Goal: Information Seeking & Learning: Understand process/instructions

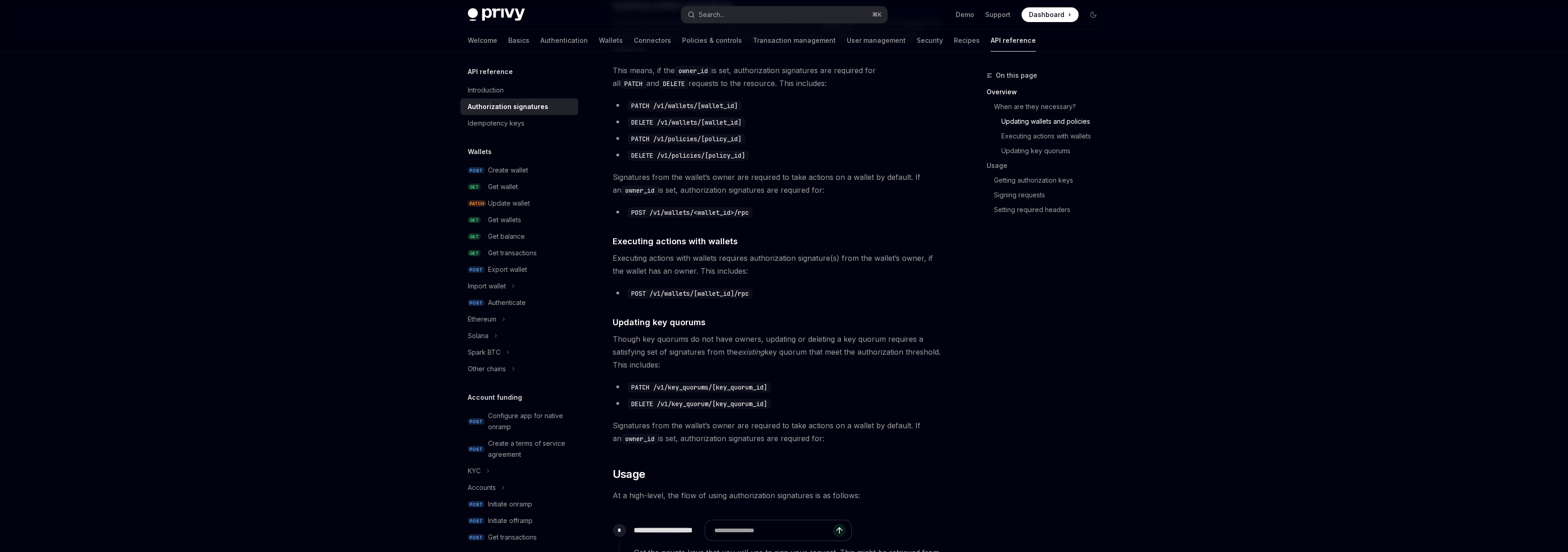
scroll to position [413, 0]
type textarea "*"
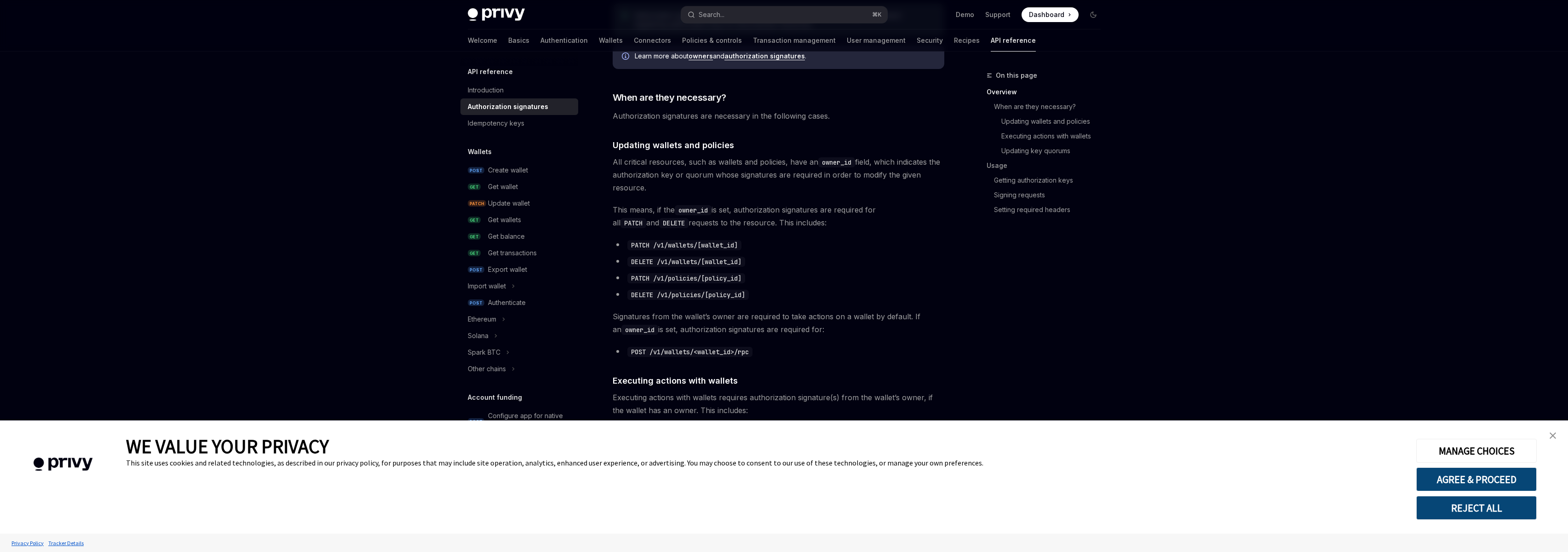
scroll to position [272, 0]
click at [1553, 436] on img "close banner" at bounding box center [1553, 436] width 6 height 6
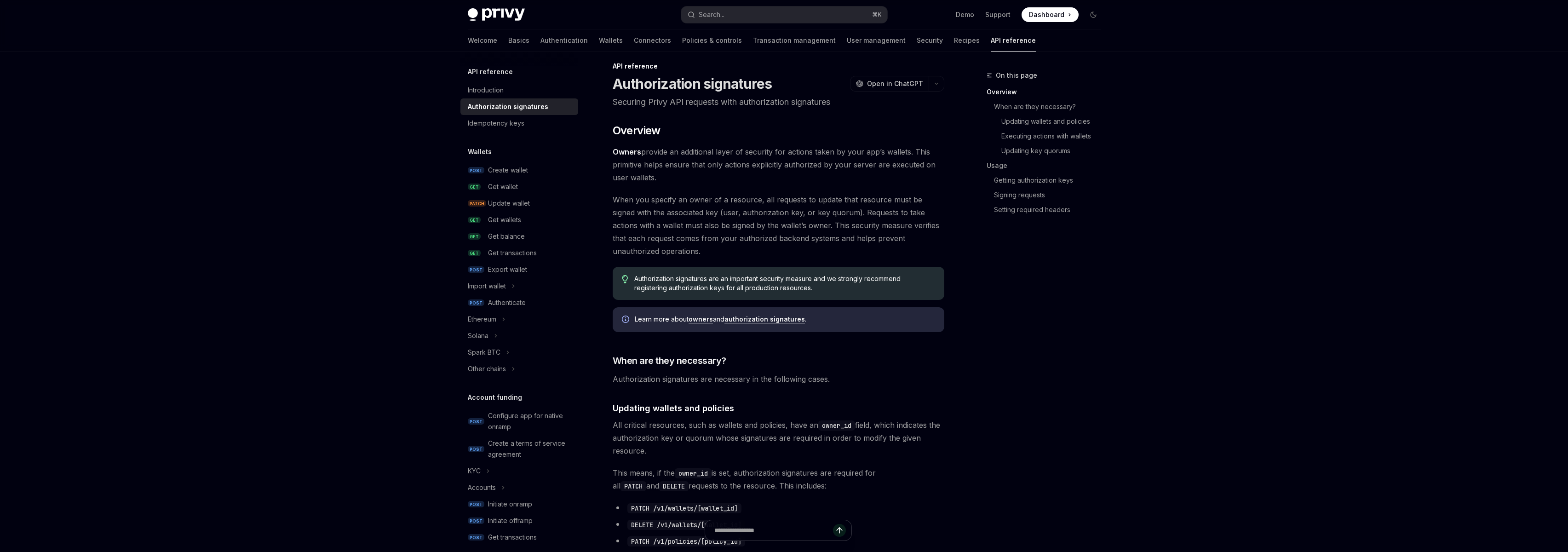
scroll to position [0, 0]
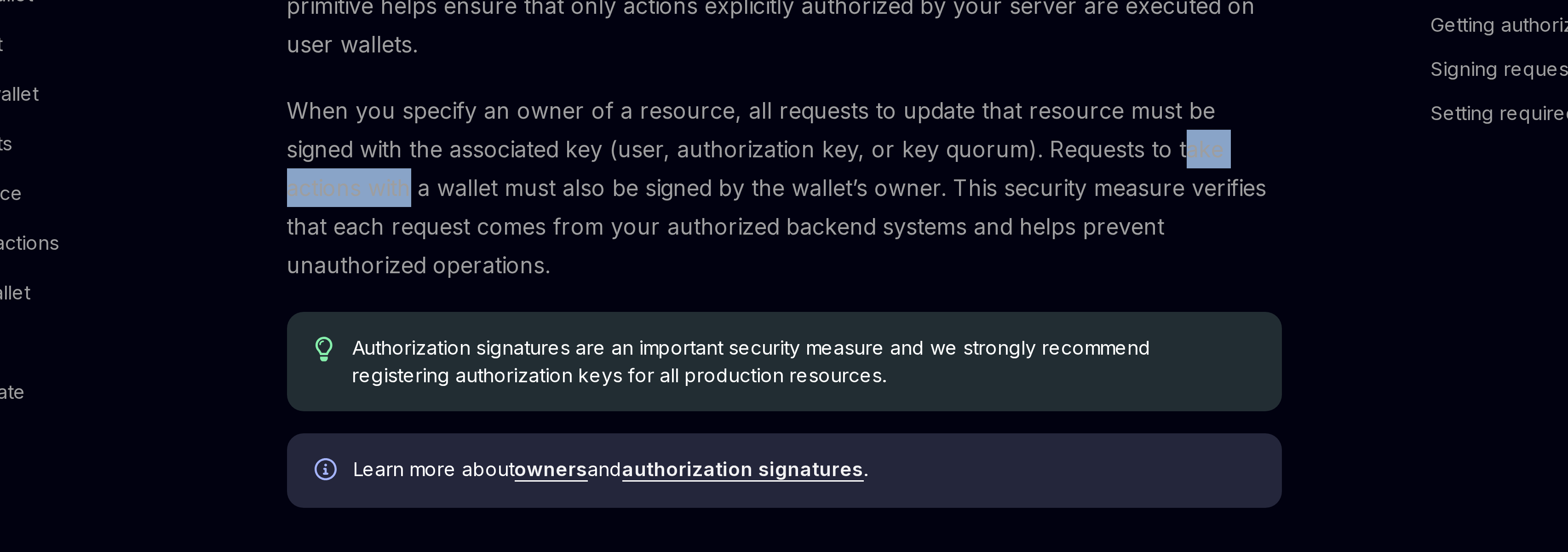
drag, startPoint x: 928, startPoint y: 222, endPoint x: 948, endPoint y: 222, distance: 20.0
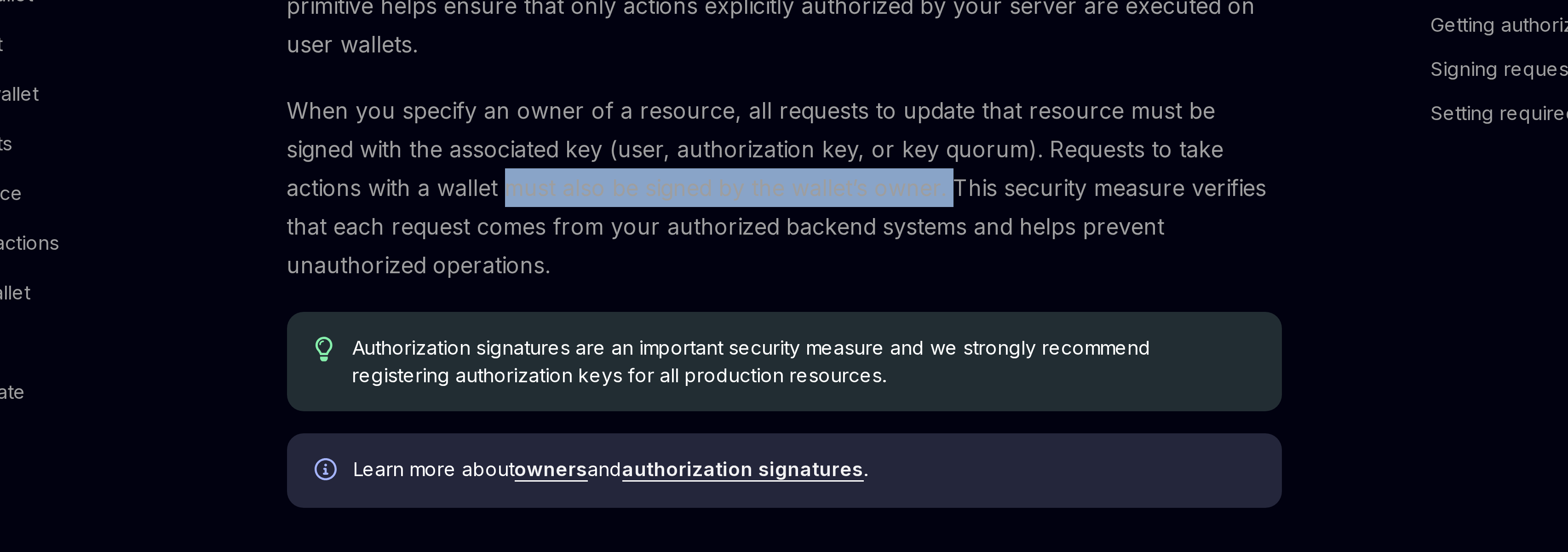
drag, startPoint x: 645, startPoint y: 236, endPoint x: 788, endPoint y: 237, distance: 143.0
click at [790, 237] on span "When you specify an owner of a resource, all requests to update that resource m…" at bounding box center [778, 235] width 332 height 64
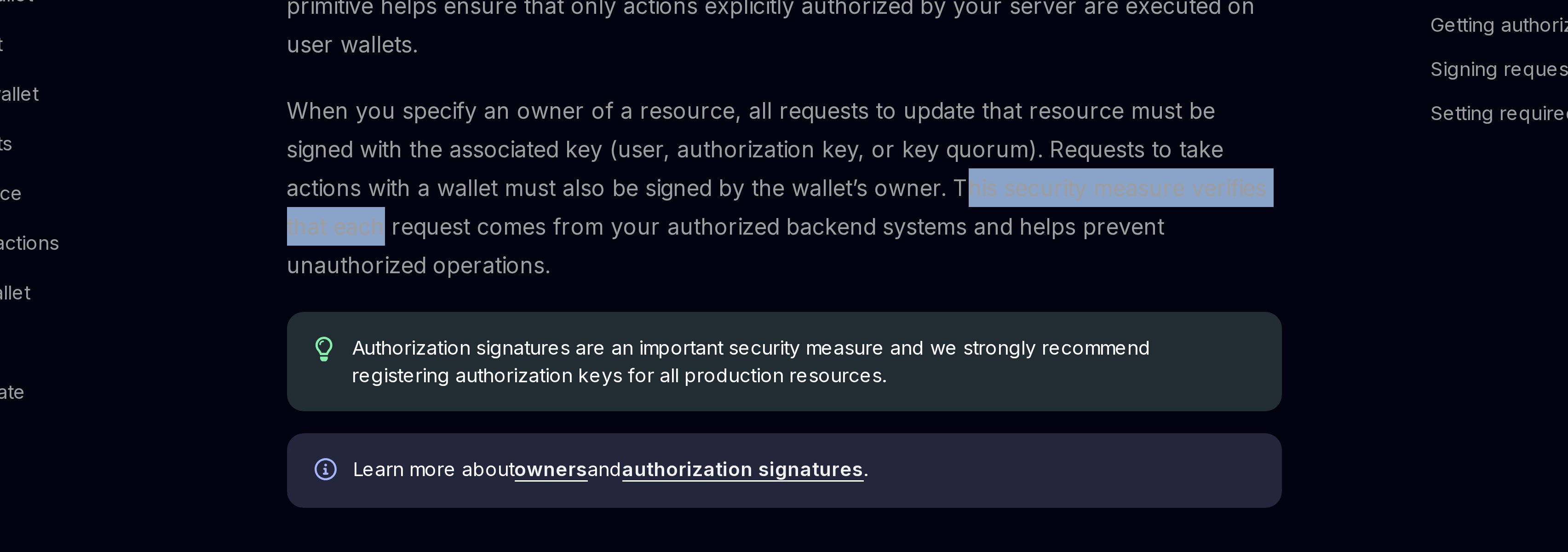
drag, startPoint x: 796, startPoint y: 234, endPoint x: 930, endPoint y: 237, distance: 134.0
click at [928, 237] on span "When you specify an owner of a resource, all requests to update that resource m…" at bounding box center [778, 235] width 332 height 64
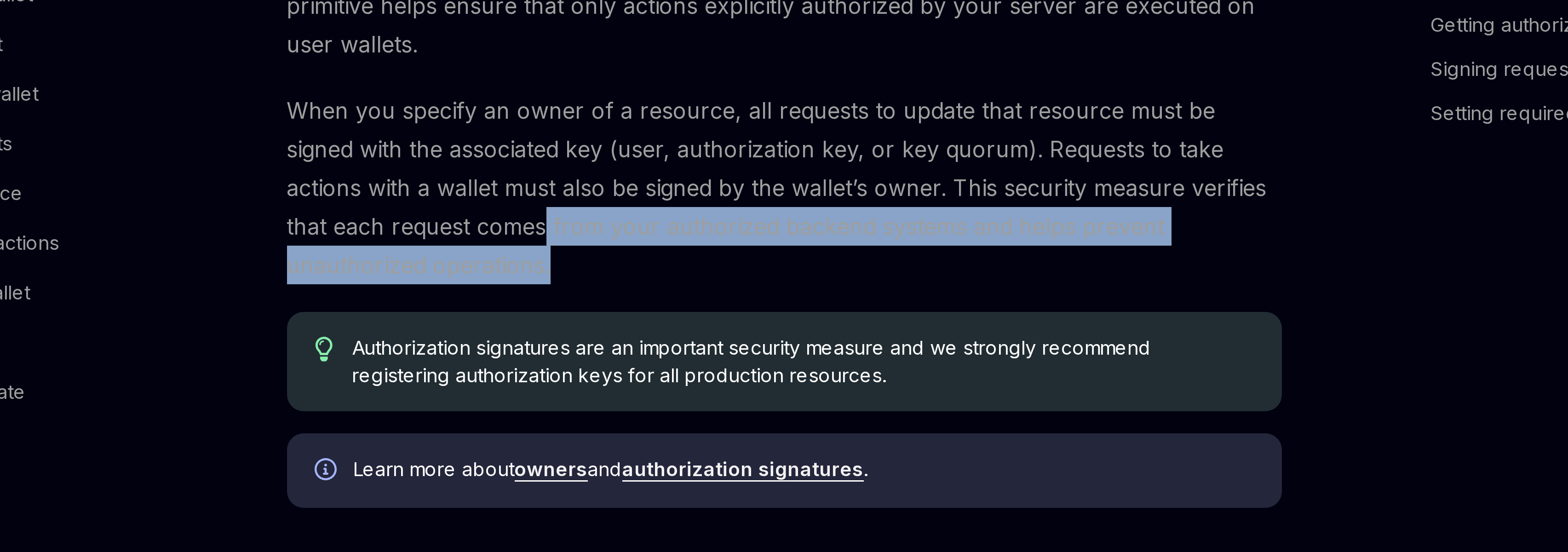
drag, startPoint x: 663, startPoint y: 247, endPoint x: 835, endPoint y: 255, distance: 172.2
click at [835, 255] on span "When you specify an owner of a resource, all requests to update that resource m…" at bounding box center [778, 235] width 332 height 64
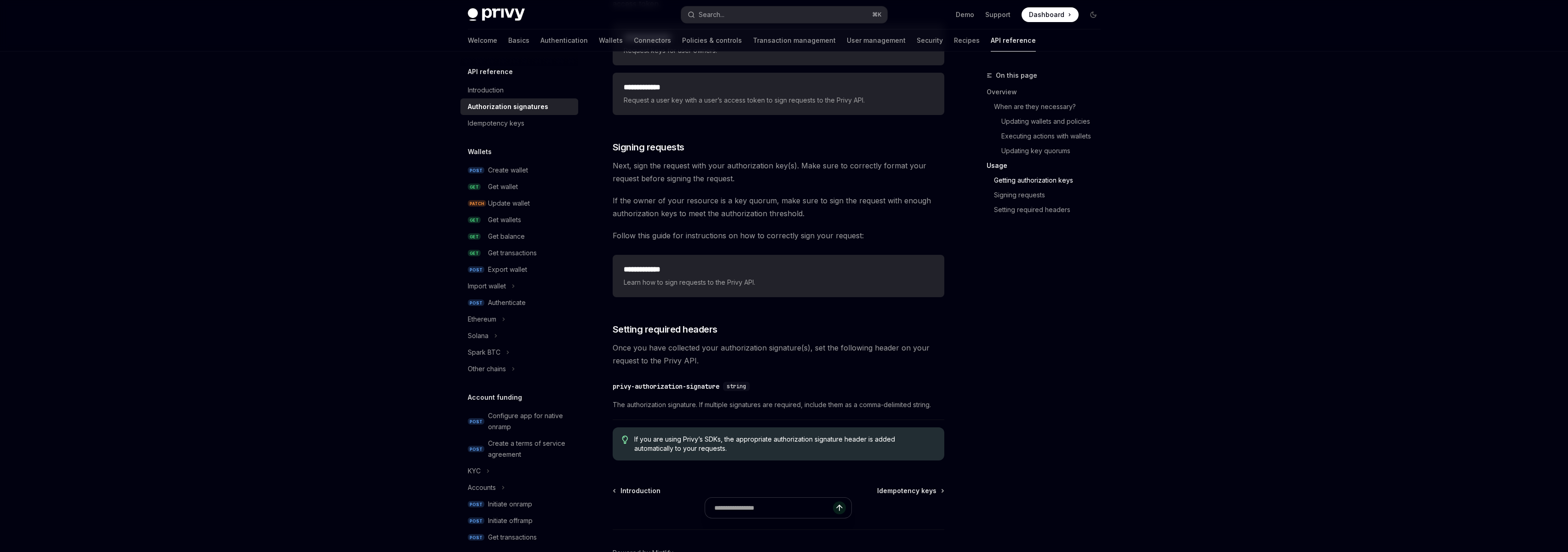
scroll to position [1384, 0]
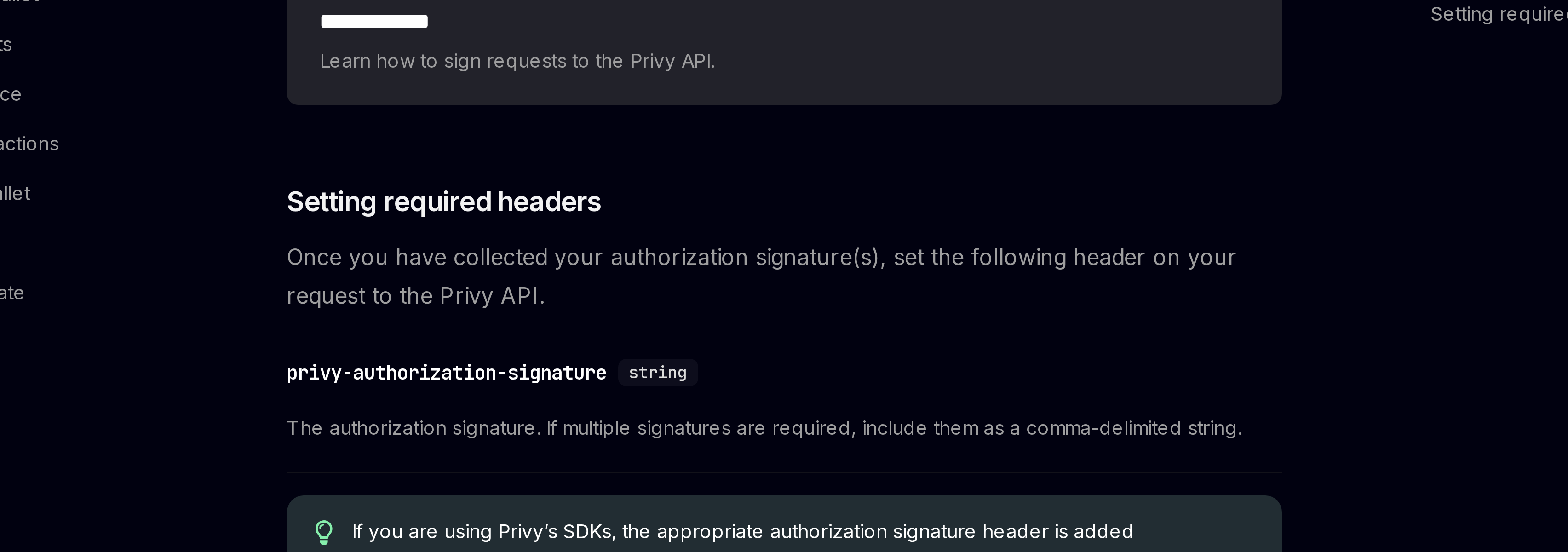
click at [747, 303] on span "Once you have collected your authorization signature(s), set the following head…" at bounding box center [778, 297] width 332 height 26
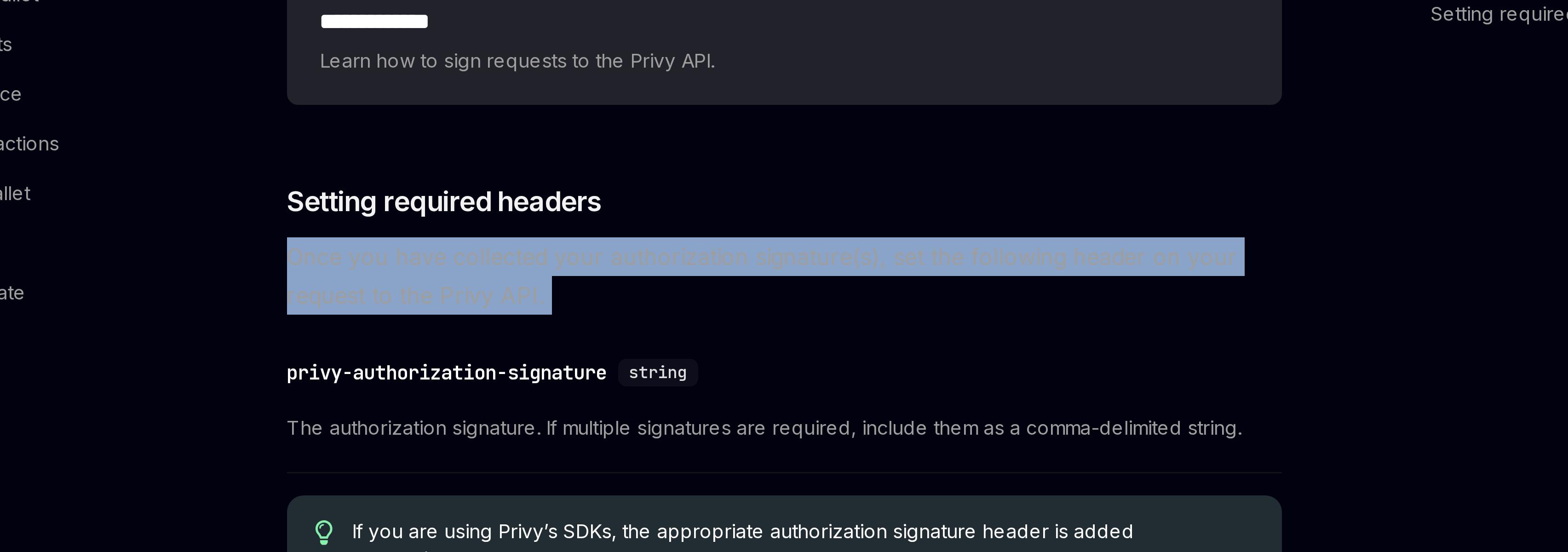
click at [747, 303] on span "Once you have collected your authorization signature(s), set the following head…" at bounding box center [778, 297] width 332 height 26
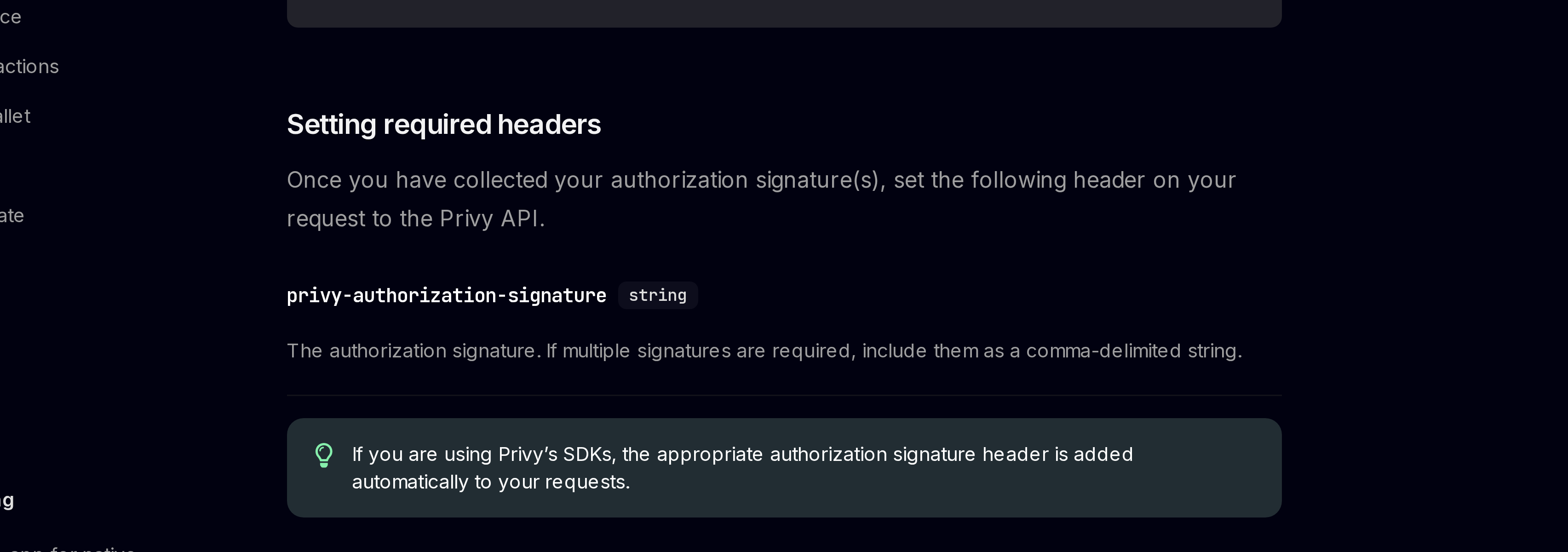
click at [791, 349] on span "The authorization signature. If multiple signatures are required, include them …" at bounding box center [778, 348] width 332 height 11
click at [792, 349] on span "The authorization signature. If multiple signatures are required, include them …" at bounding box center [778, 348] width 332 height 11
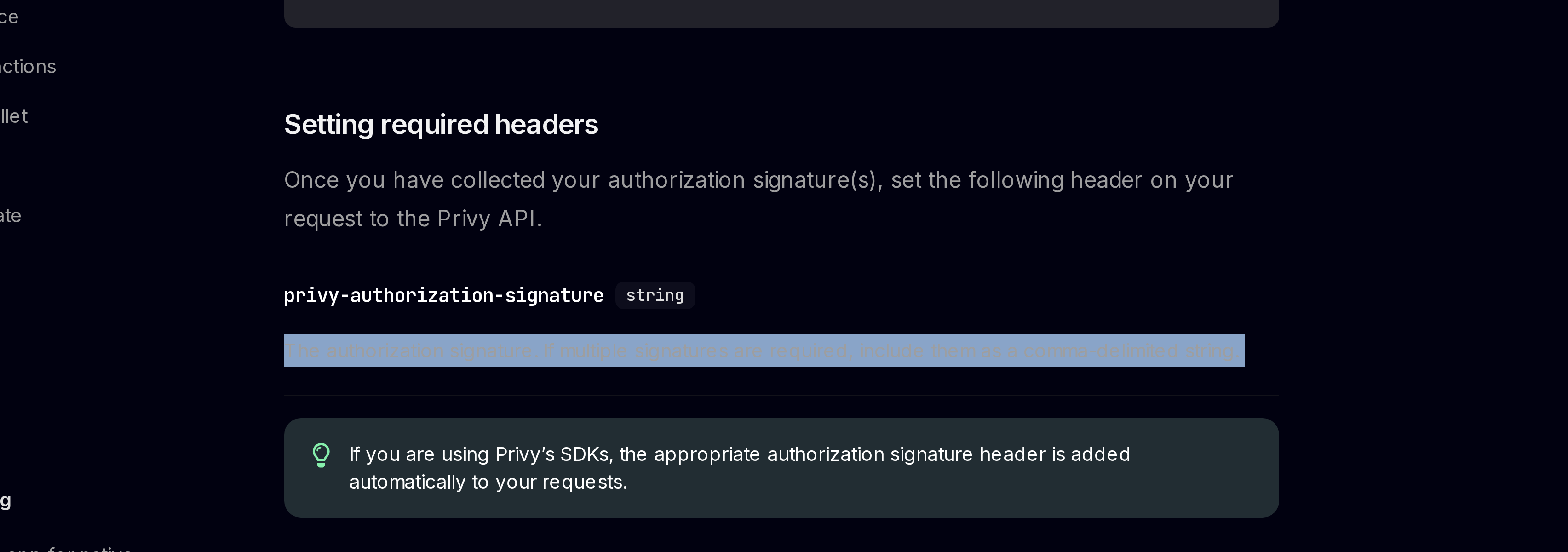
click at [792, 350] on span "The authorization signature. If multiple signatures are required, include them …" at bounding box center [778, 348] width 332 height 11
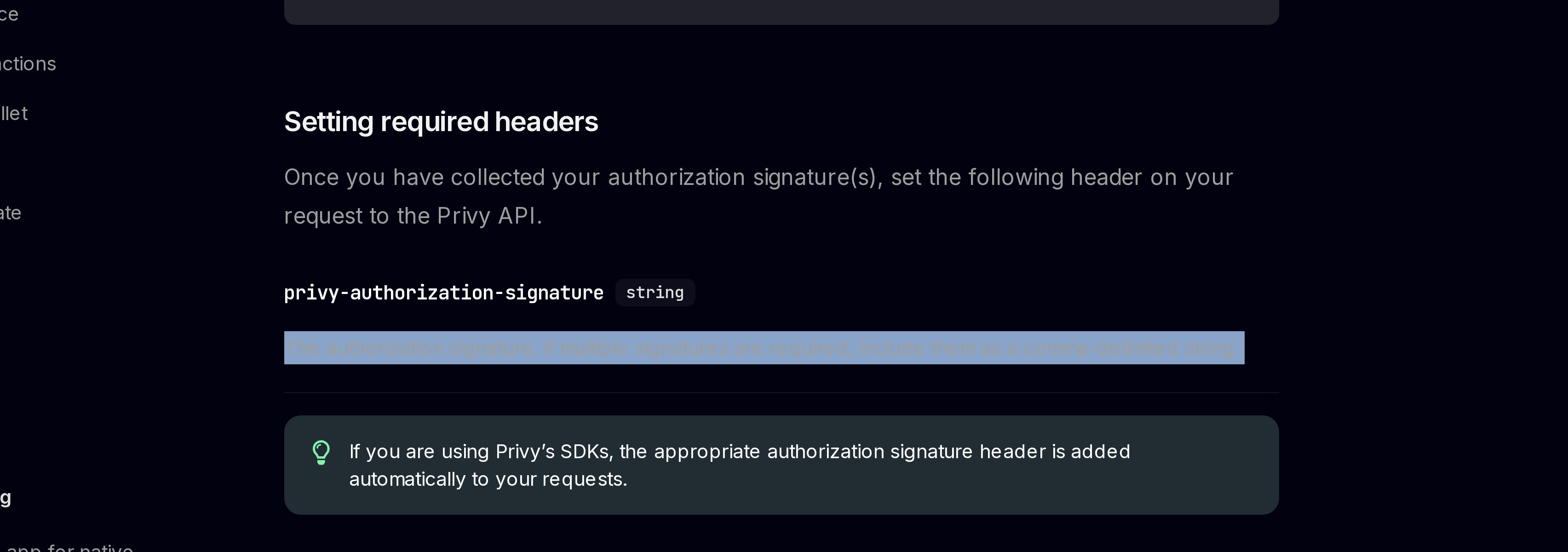
click at [792, 351] on span "The authorization signature. If multiple signatures are required, include them …" at bounding box center [778, 348] width 332 height 11
click at [792, 349] on span "The authorization signature. If multiple signatures are required, include them …" at bounding box center [778, 348] width 332 height 11
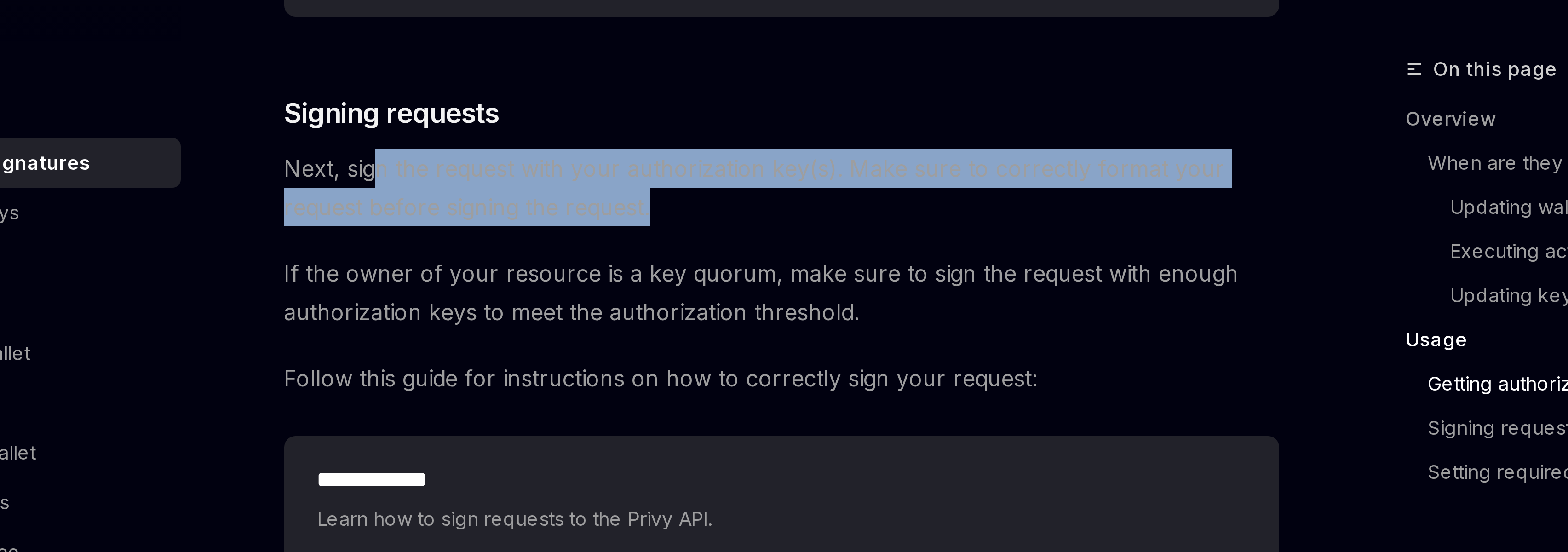
drag, startPoint x: 645, startPoint y: 110, endPoint x: 833, endPoint y: 123, distance: 188.4
click at [833, 123] on span "Next, sign the request with your authorization key(s). Make sure to correctly f…" at bounding box center [778, 115] width 332 height 26
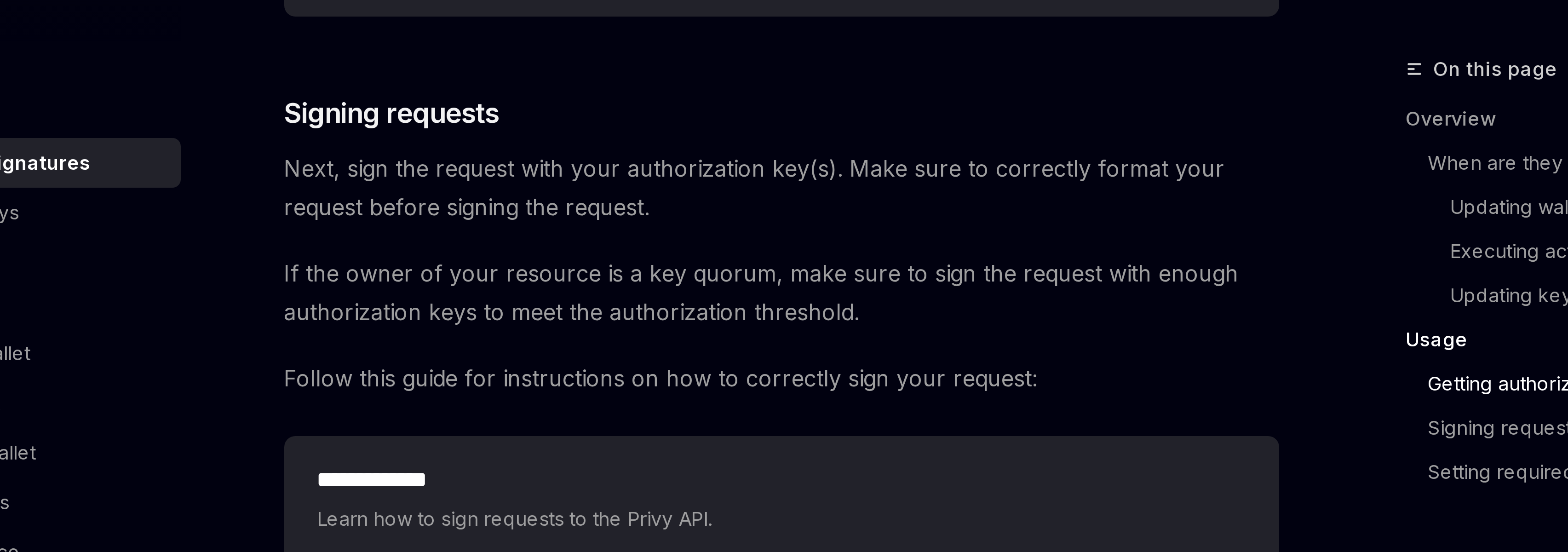
click at [801, 141] on span "If the owner of your resource is a key quorum, make sure to sign the request wi…" at bounding box center [778, 150] width 332 height 26
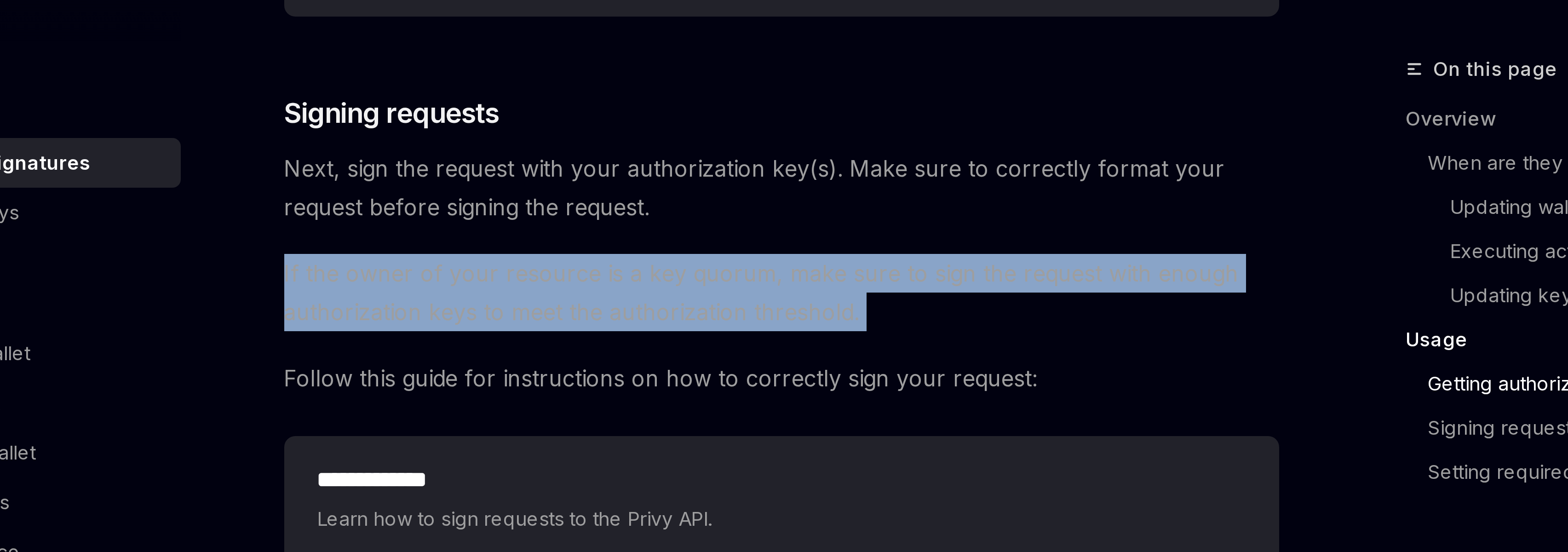
click at [801, 141] on span "If the owner of your resource is a key quorum, make sure to sign the request wi…" at bounding box center [778, 150] width 332 height 26
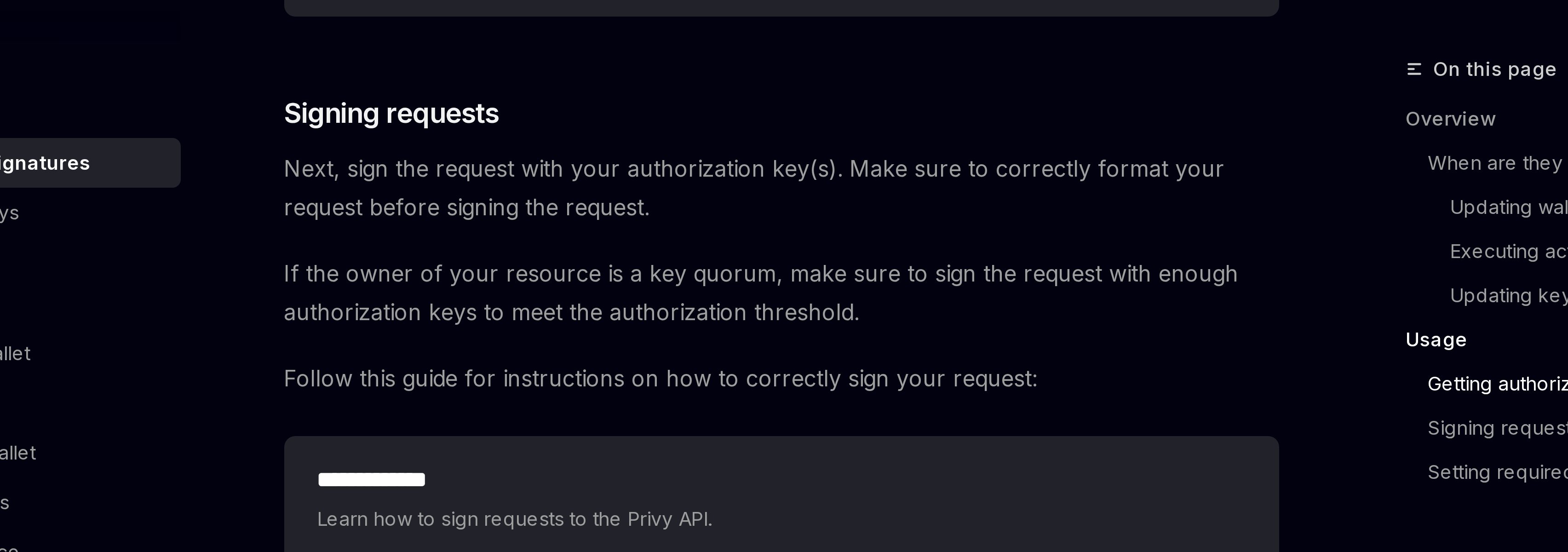
click at [793, 178] on span "Follow this guide for instructions on how to correctly sign your request:" at bounding box center [778, 179] width 332 height 13
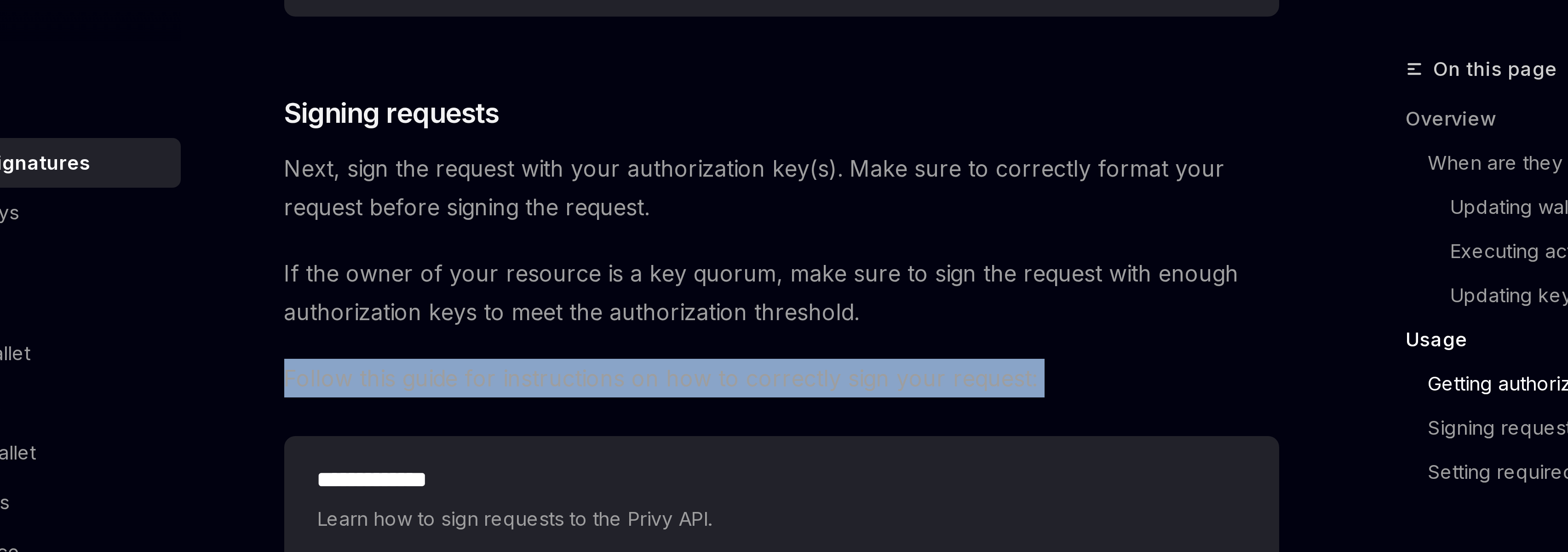
click at [793, 178] on span "Follow this guide for instructions on how to correctly sign your request:" at bounding box center [778, 179] width 332 height 13
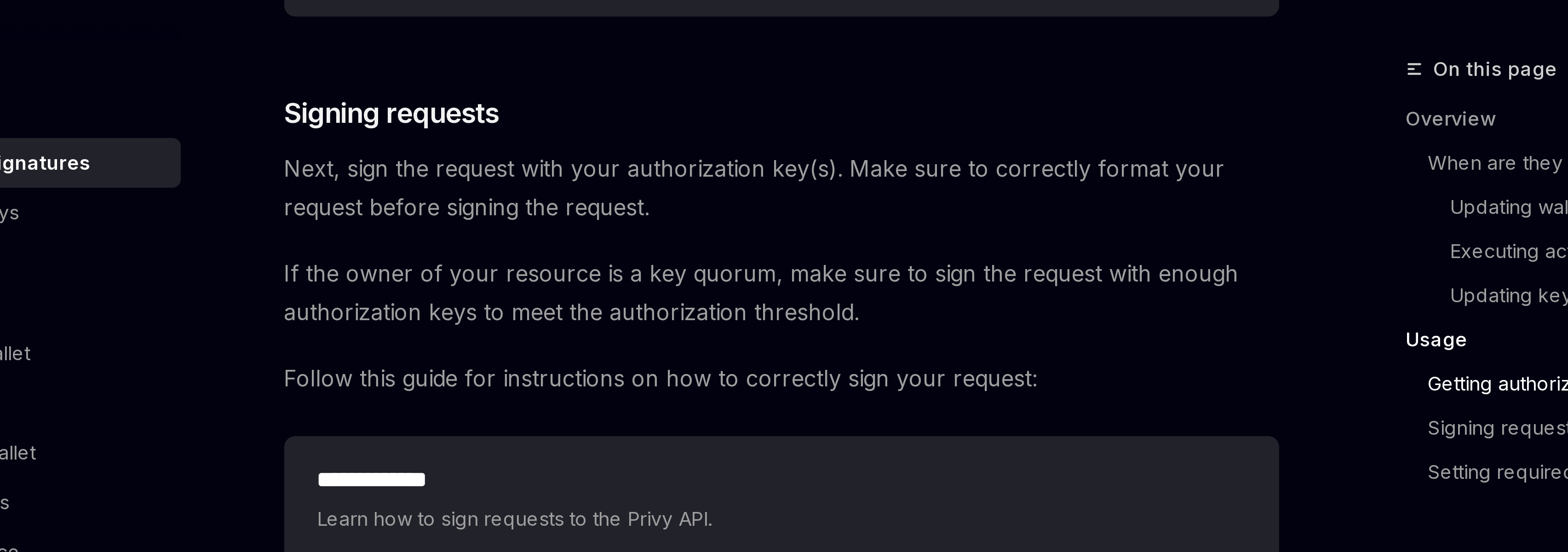
click at [754, 158] on span "If the owner of your resource is a key quorum, make sure to sign the request wi…" at bounding box center [778, 150] width 332 height 26
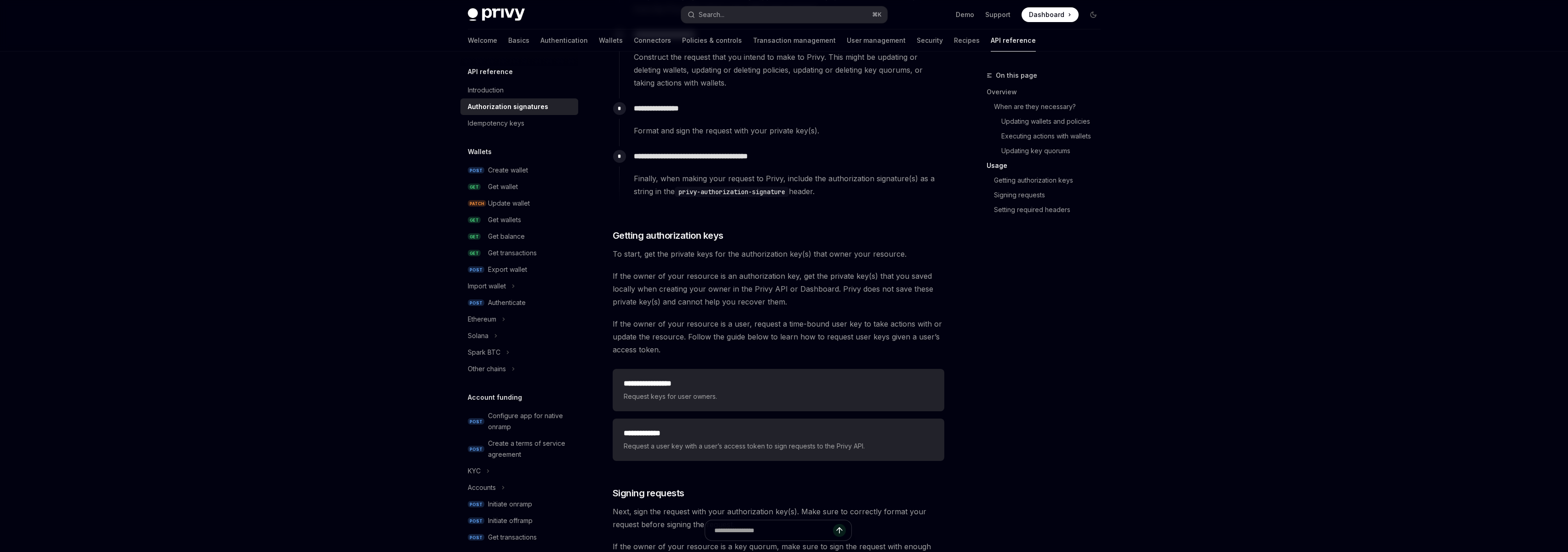
scroll to position [979, 0]
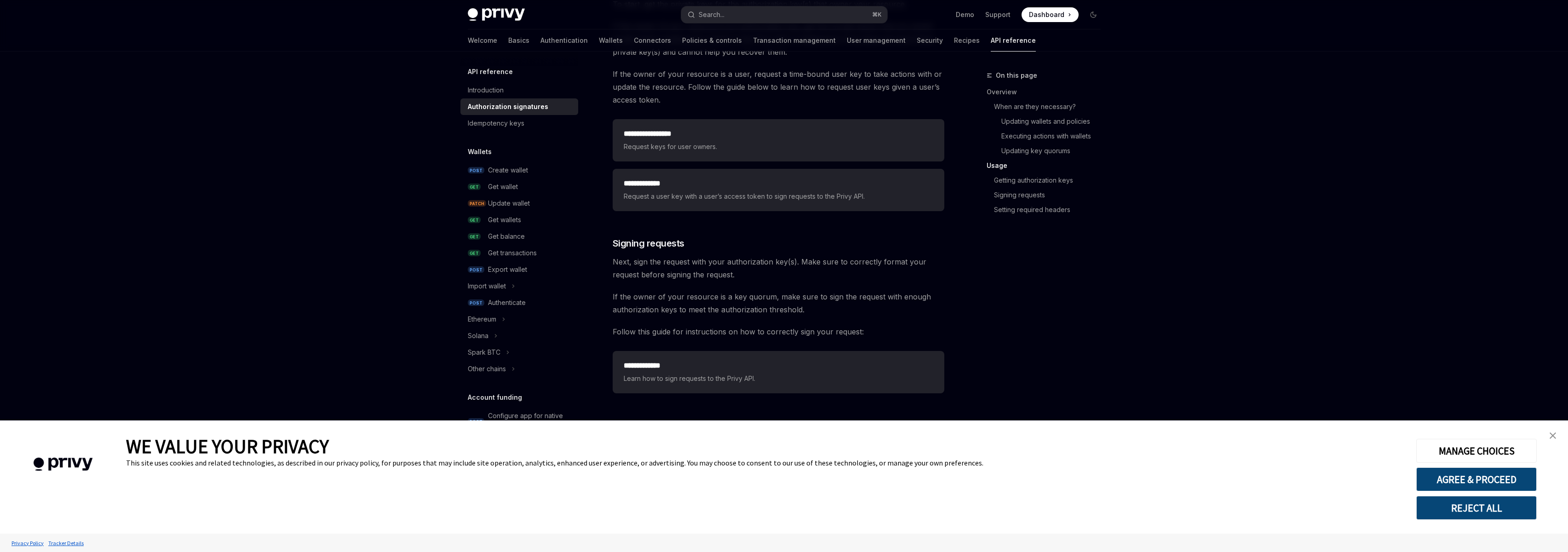
scroll to position [1384, 0]
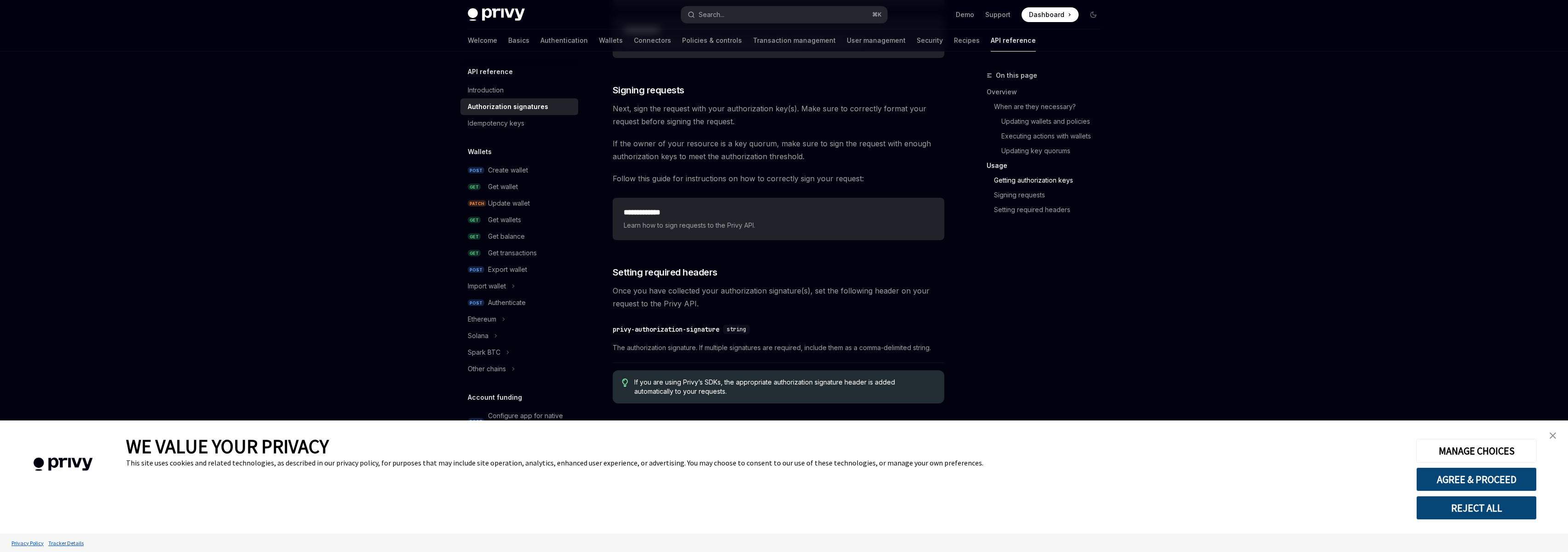
click at [1553, 441] on link "close banner" at bounding box center [1552, 435] width 18 height 18
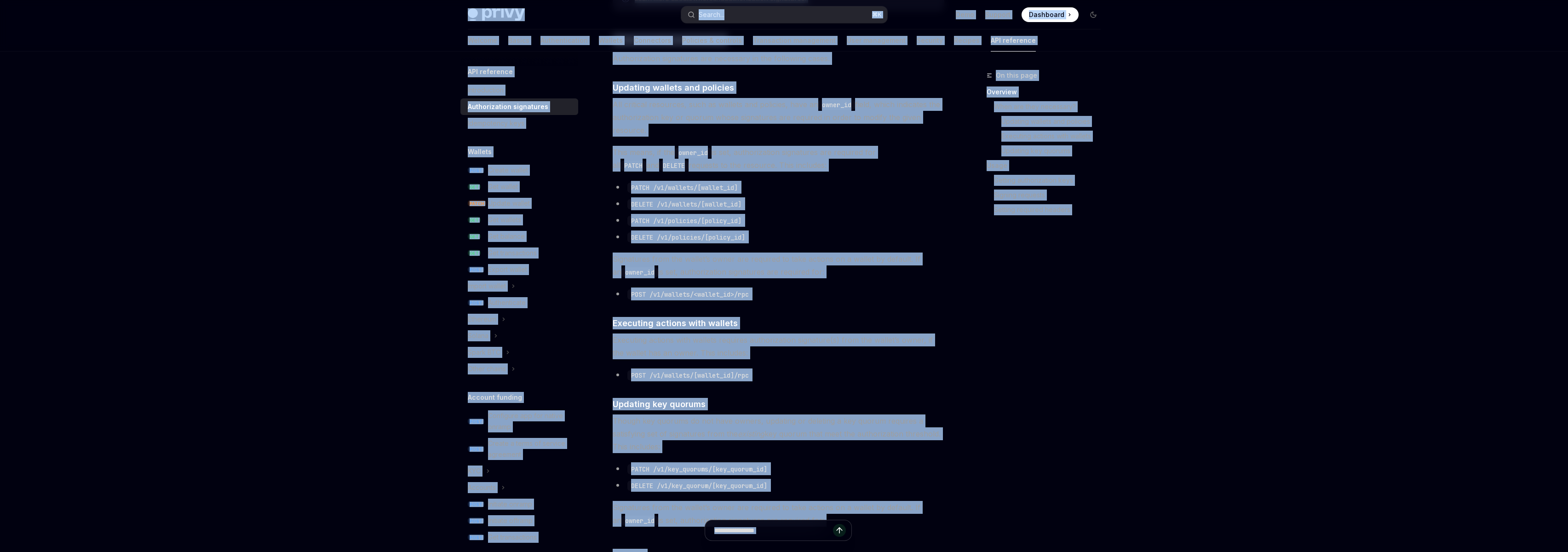
scroll to position [0, 0]
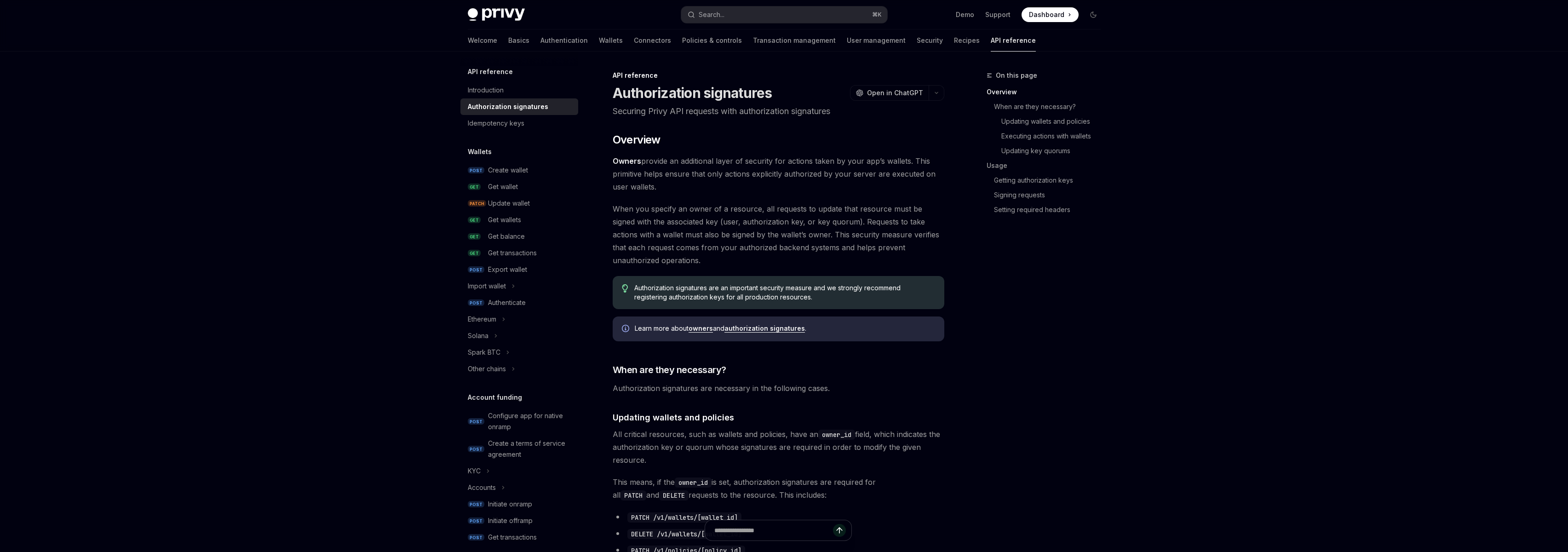
type textarea "*"
